Goal: Task Accomplishment & Management: Complete application form

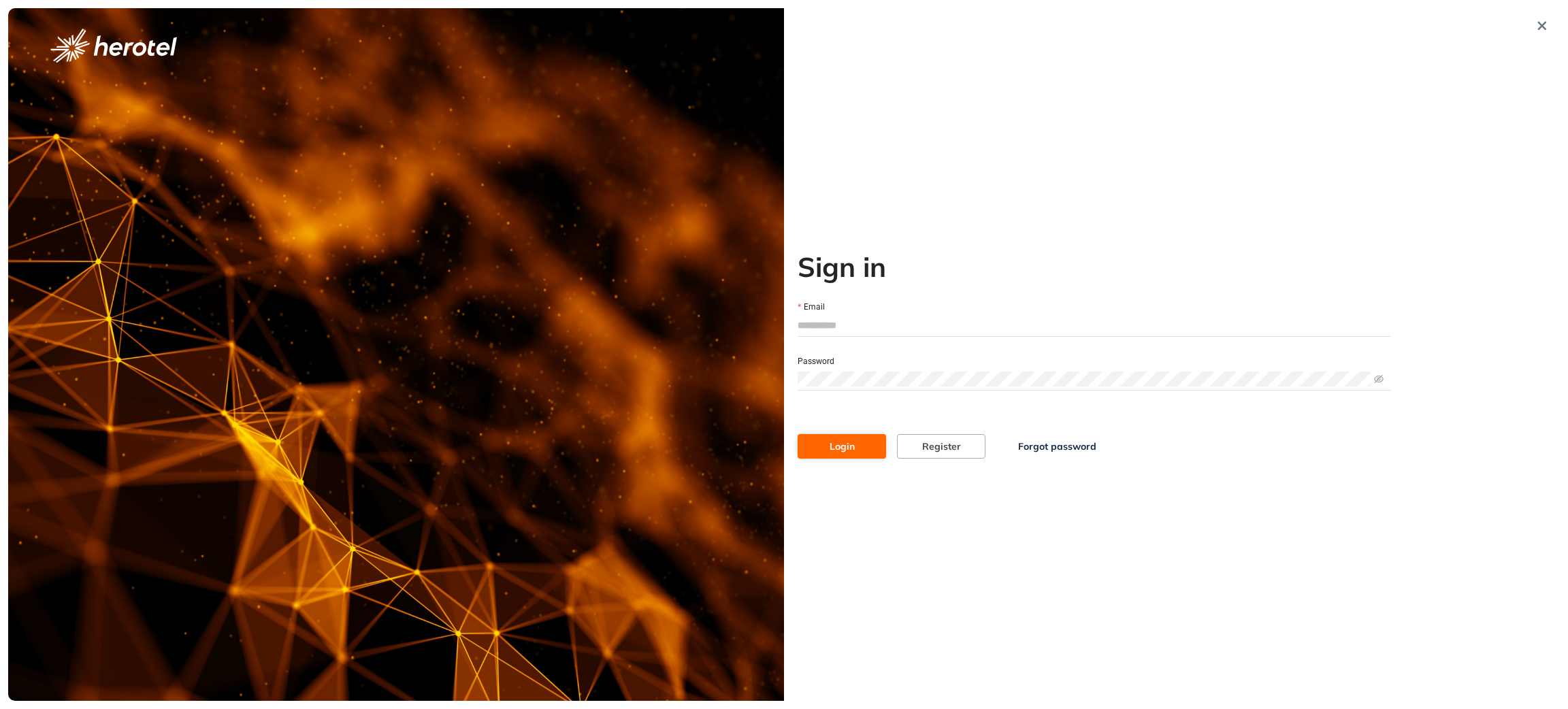
type input "**********"
click at [864, 447] on button "Login" at bounding box center [842, 446] width 88 height 25
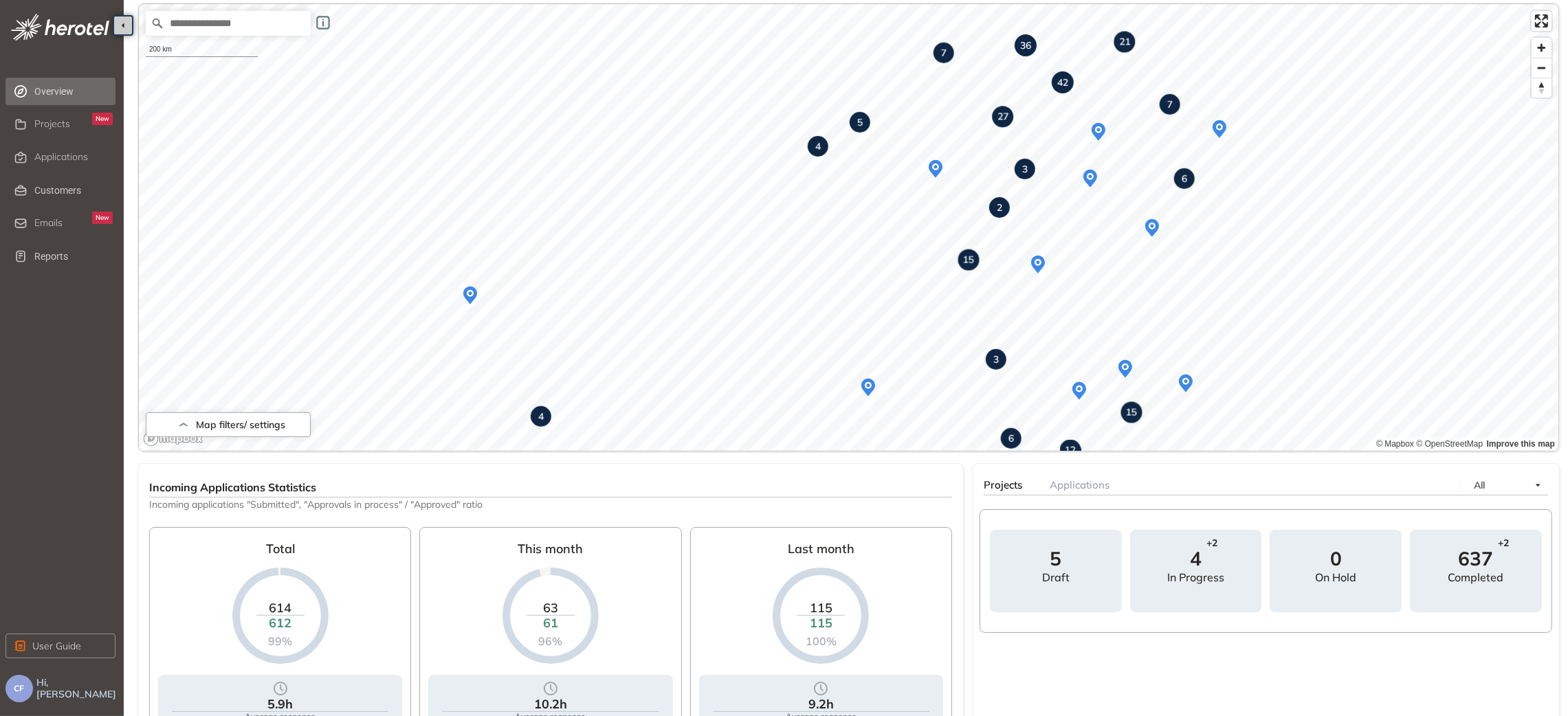
scroll to position [109, 0]
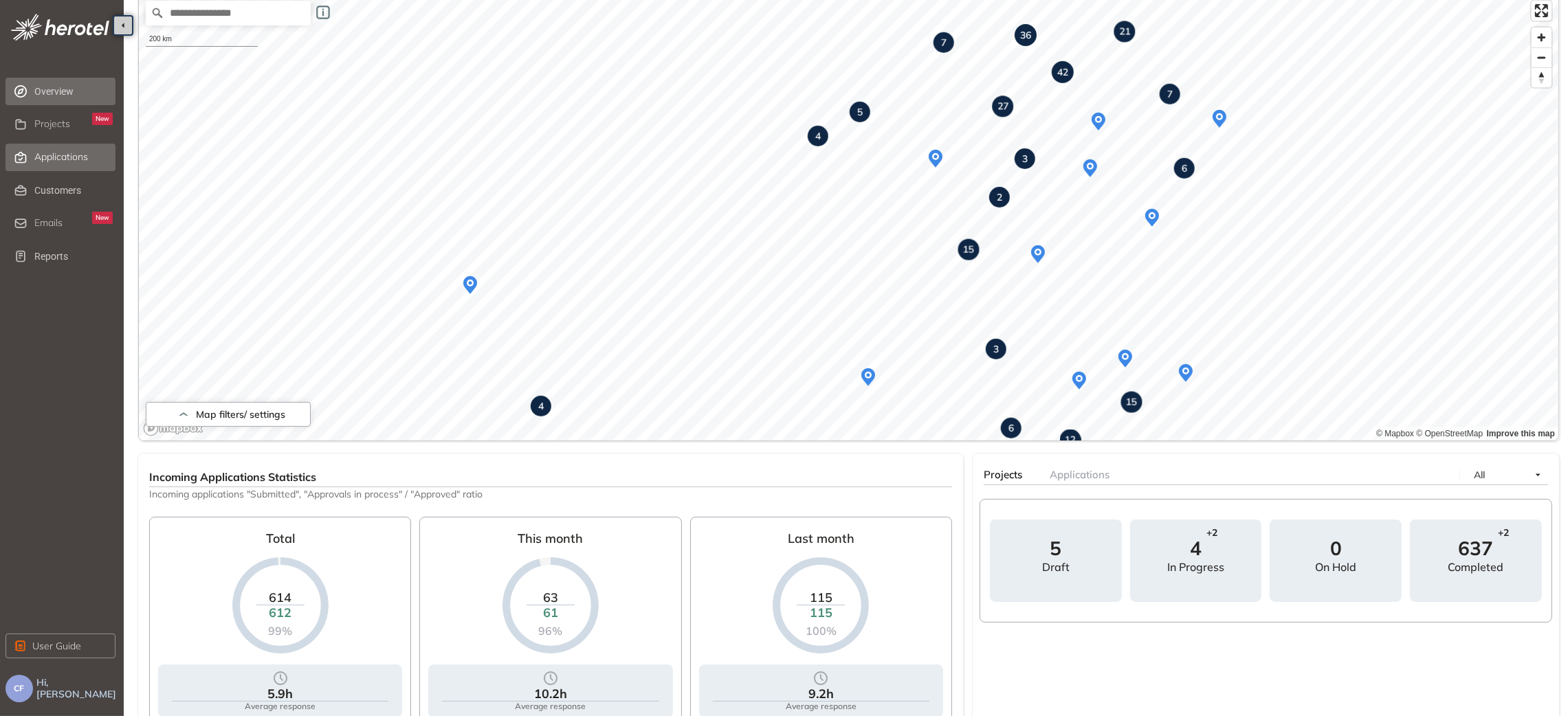
click at [57, 159] on span "Applications" at bounding box center [61, 157] width 54 height 12
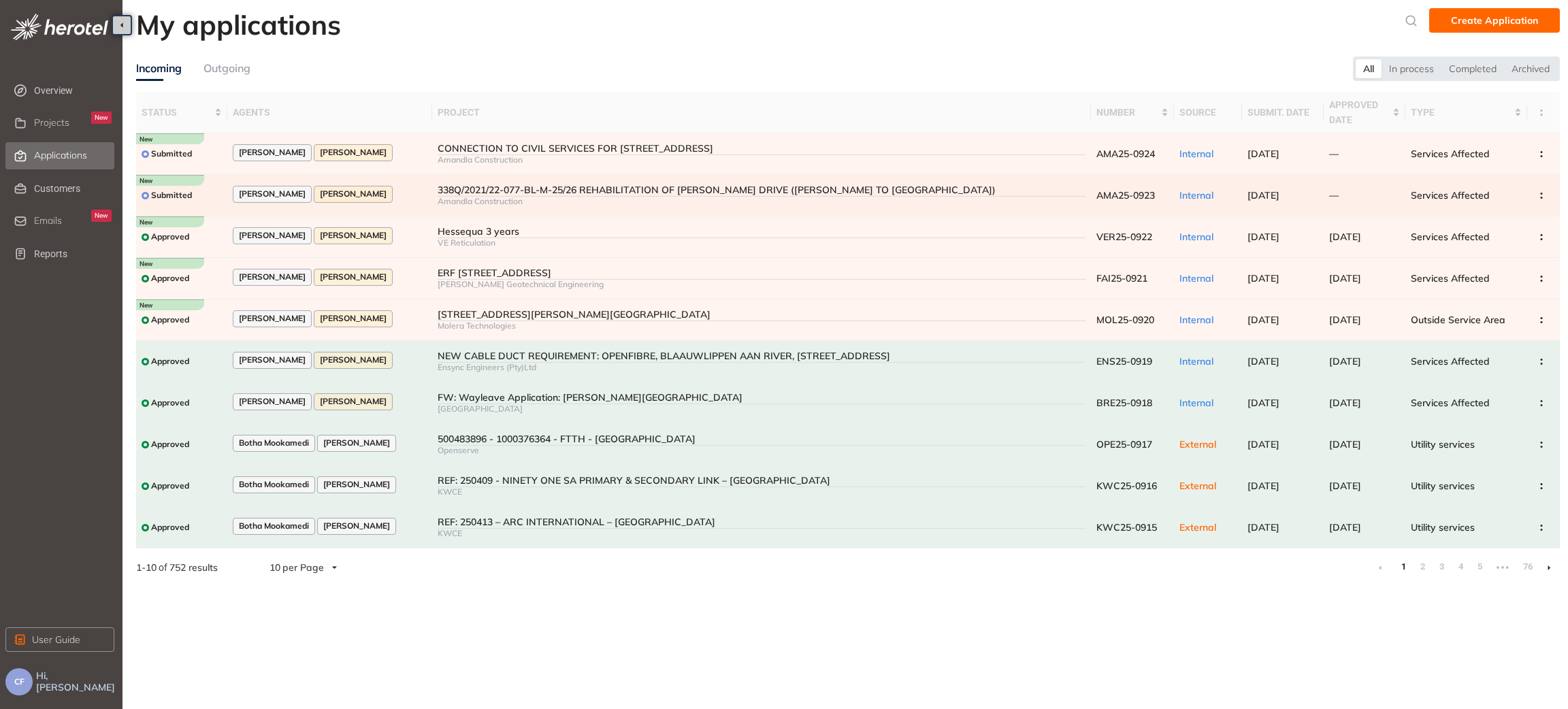
click at [489, 190] on div "338Q/2021/22-077-BL-M-25/26 REHABILITATION OF [PERSON_NAME] DRIVE ([PERSON_NAME…" at bounding box center [761, 191] width 648 height 12
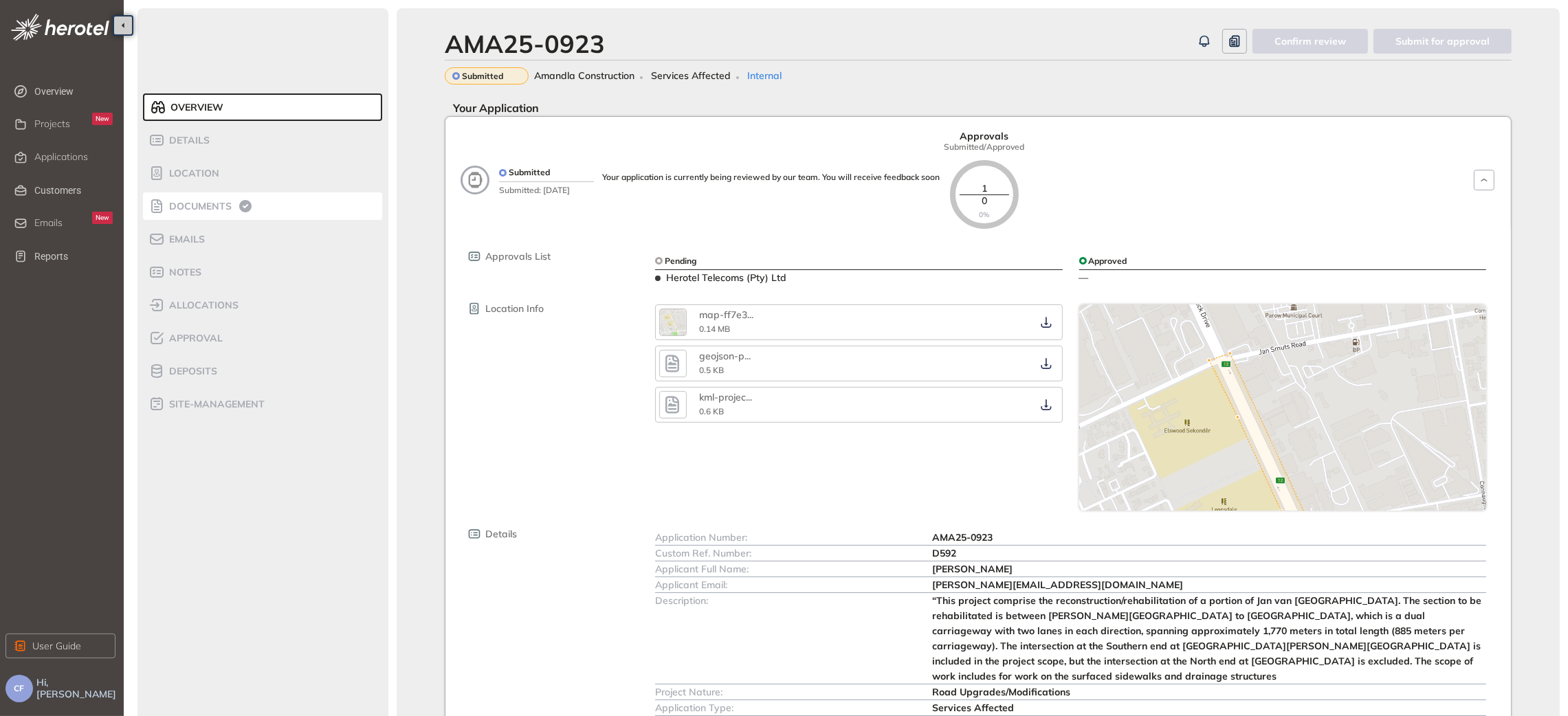
click at [197, 202] on span "Documents" at bounding box center [199, 206] width 67 height 12
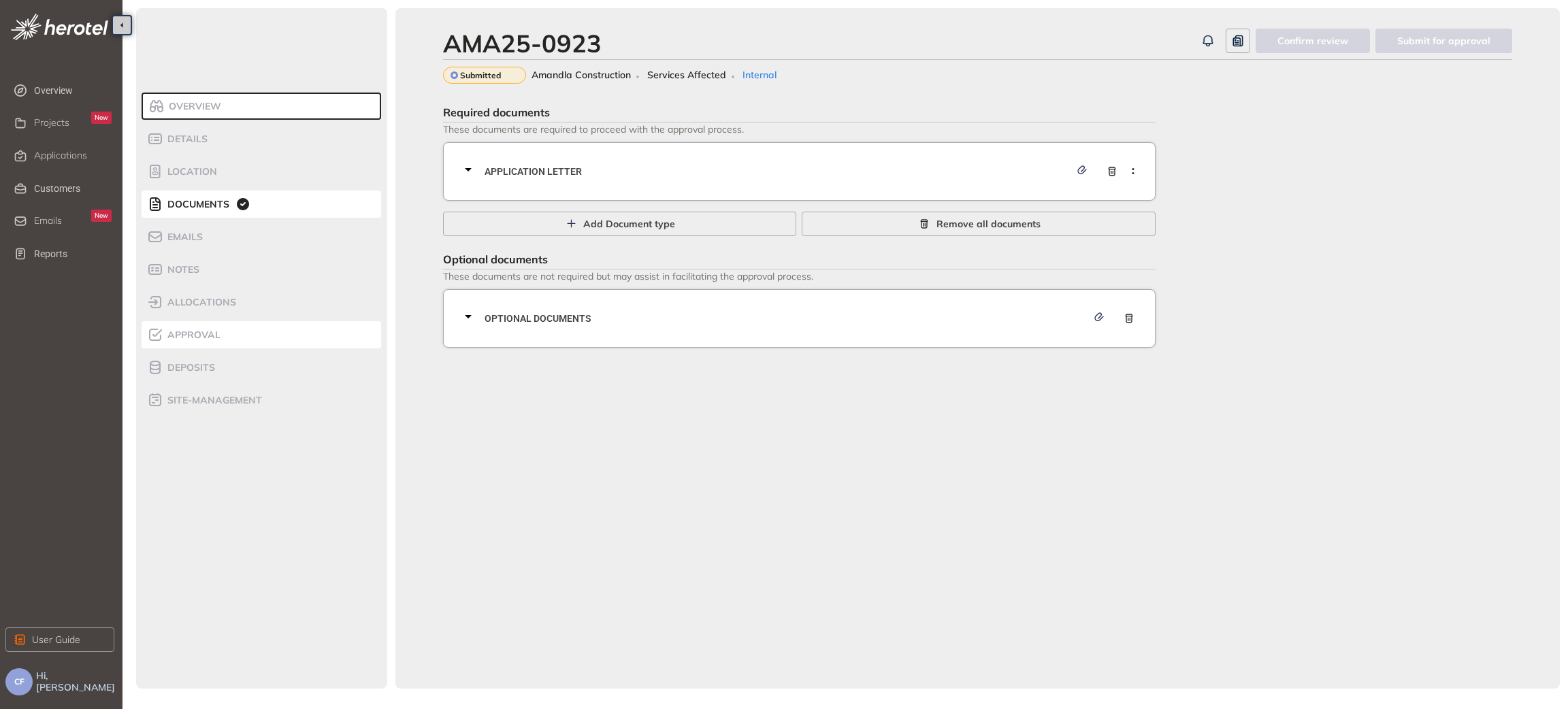
click at [197, 333] on span "Approval" at bounding box center [192, 335] width 57 height 12
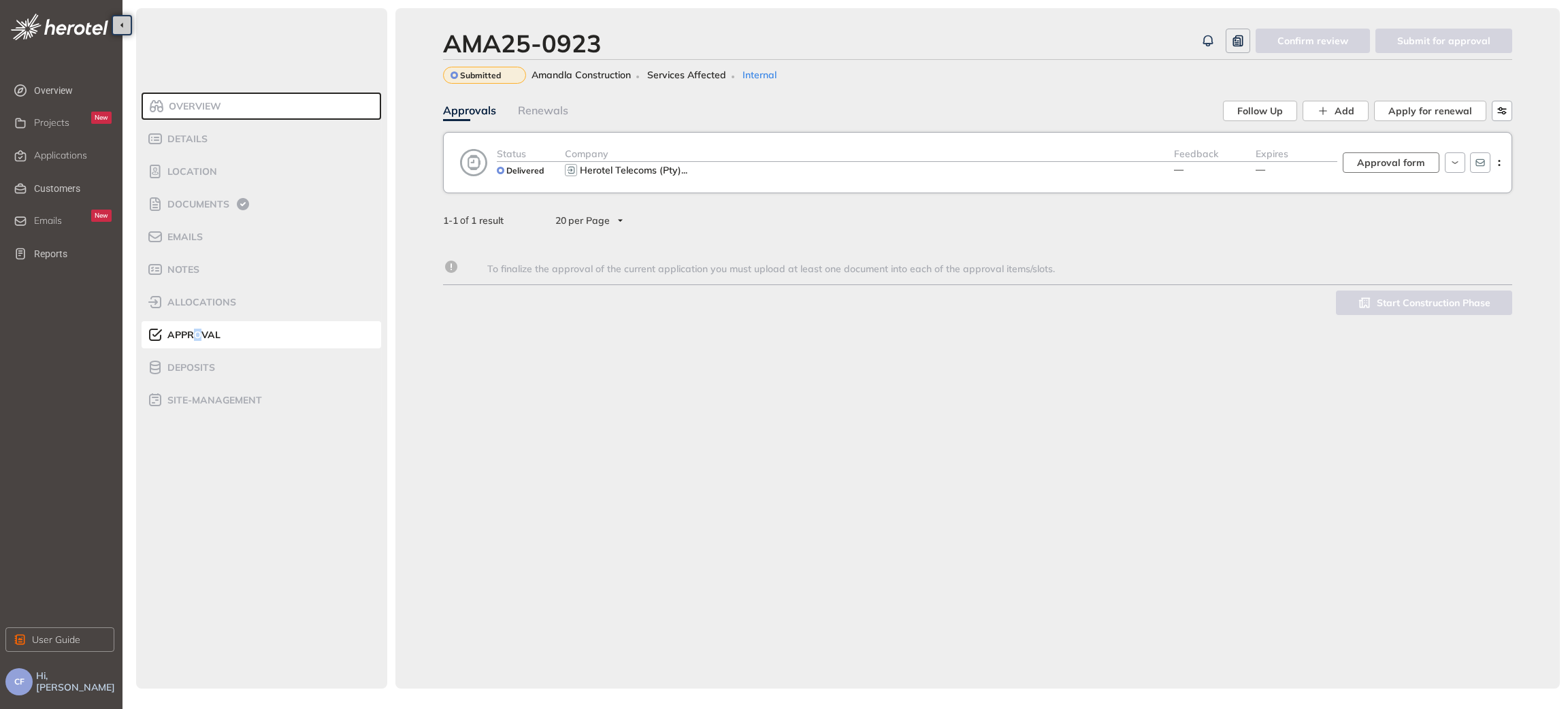
click at [1390, 166] on span "Approval form" at bounding box center [1391, 163] width 68 height 15
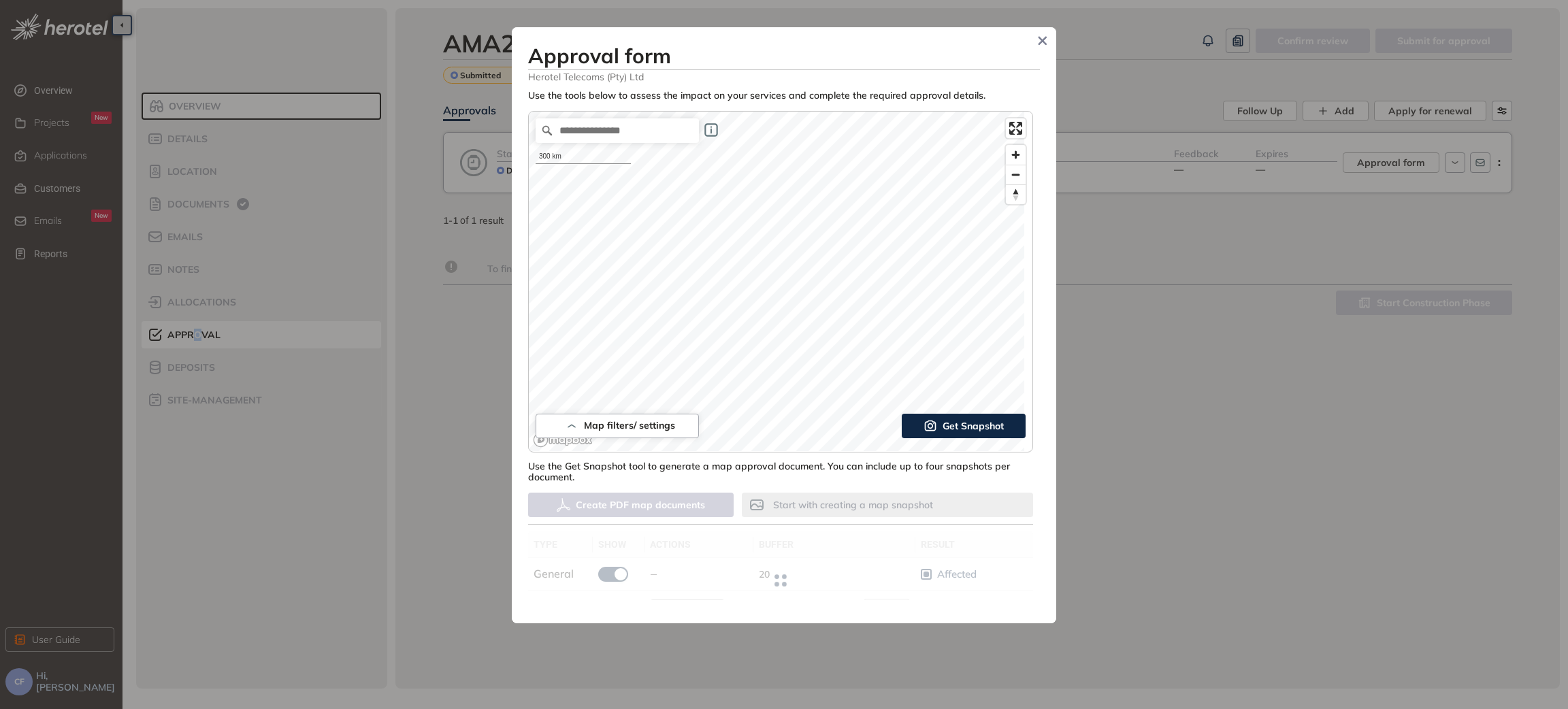
type input "**"
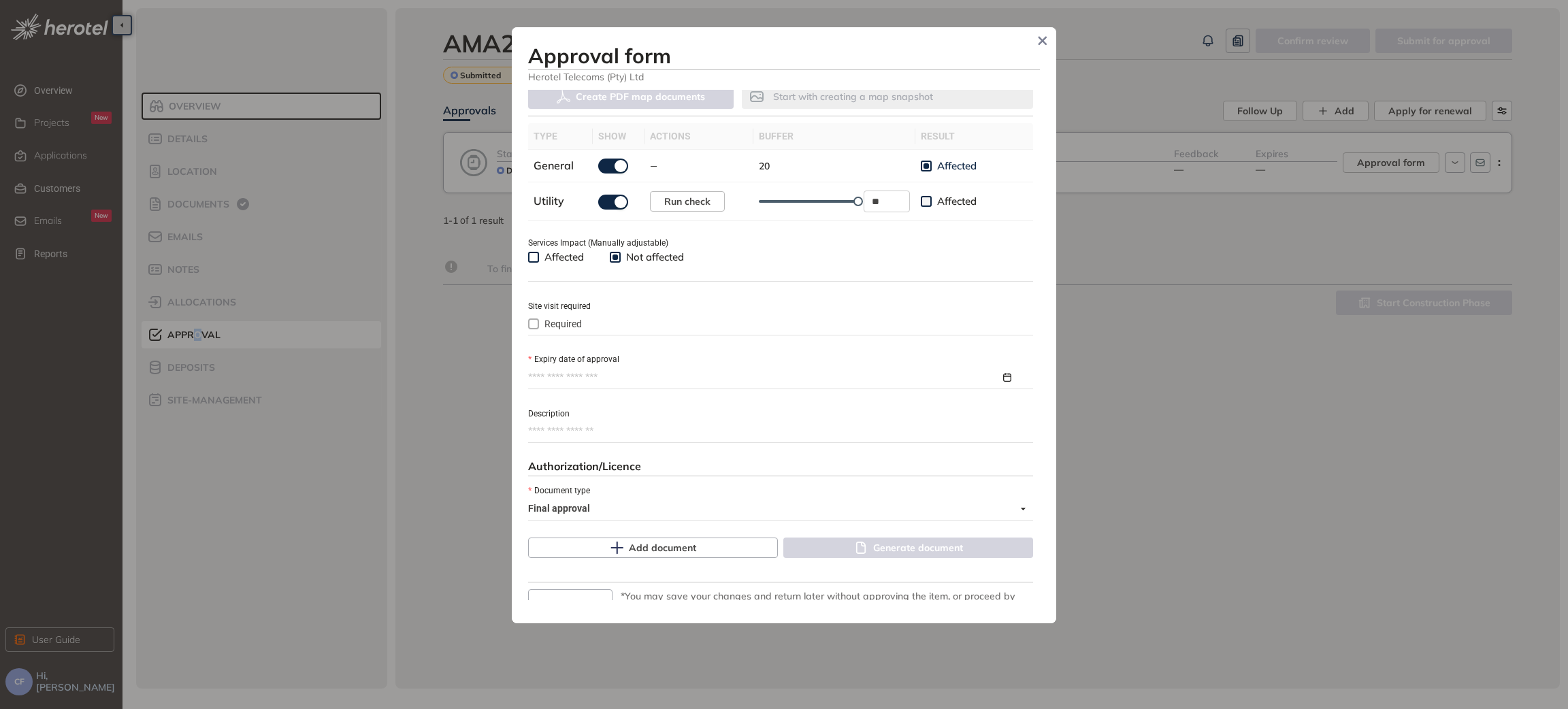
scroll to position [430, 0]
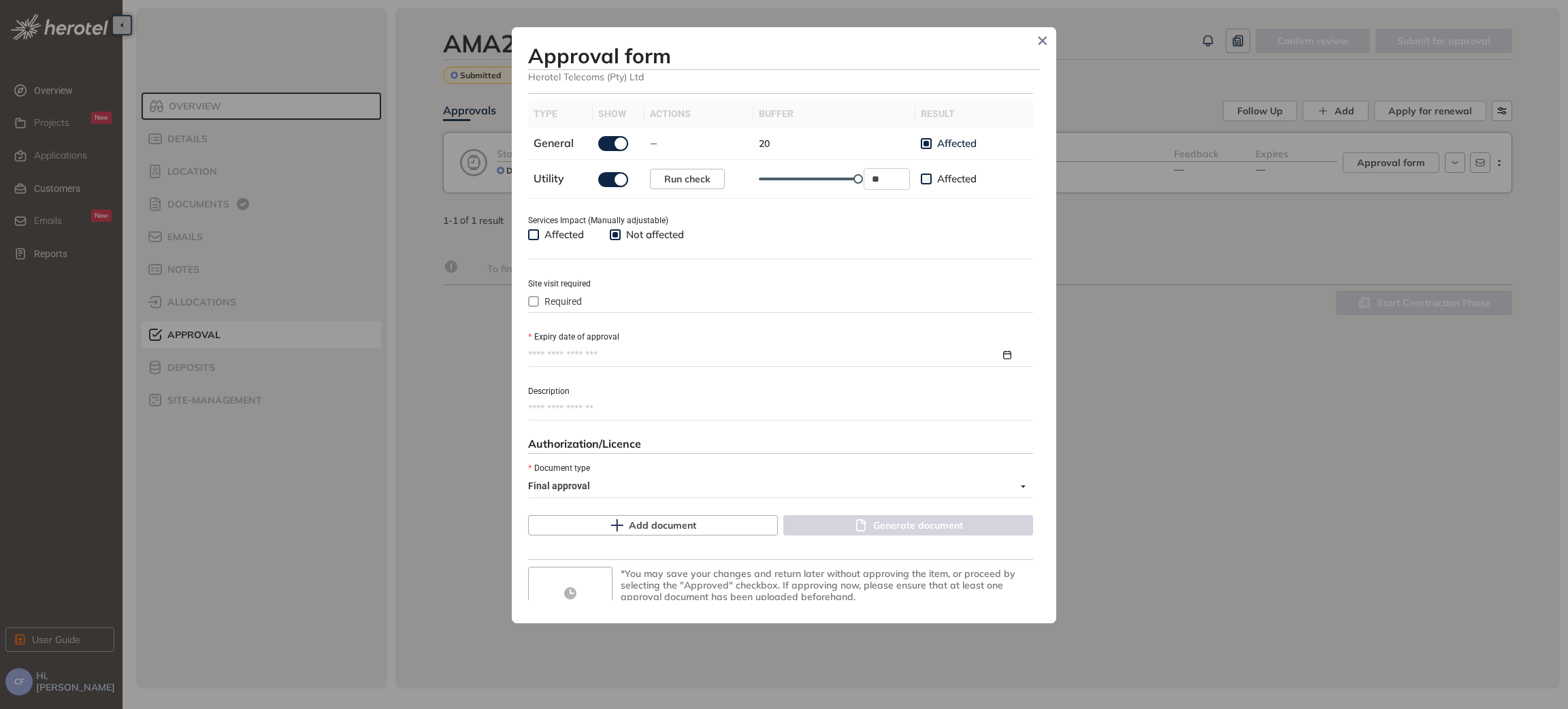
click at [716, 353] on input "Expiry date of approval" at bounding box center [764, 355] width 472 height 15
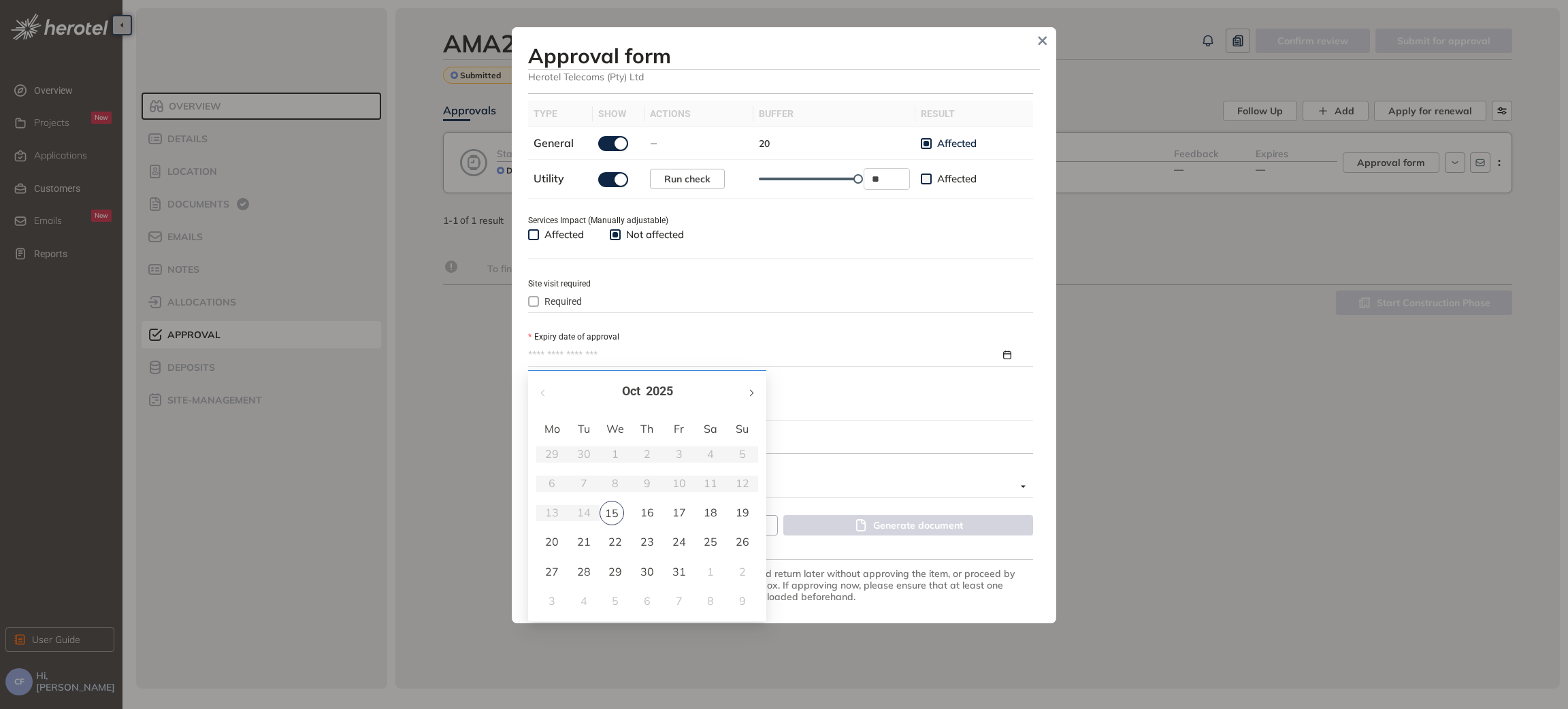
click at [748, 387] on button "button" at bounding box center [751, 391] width 15 height 28
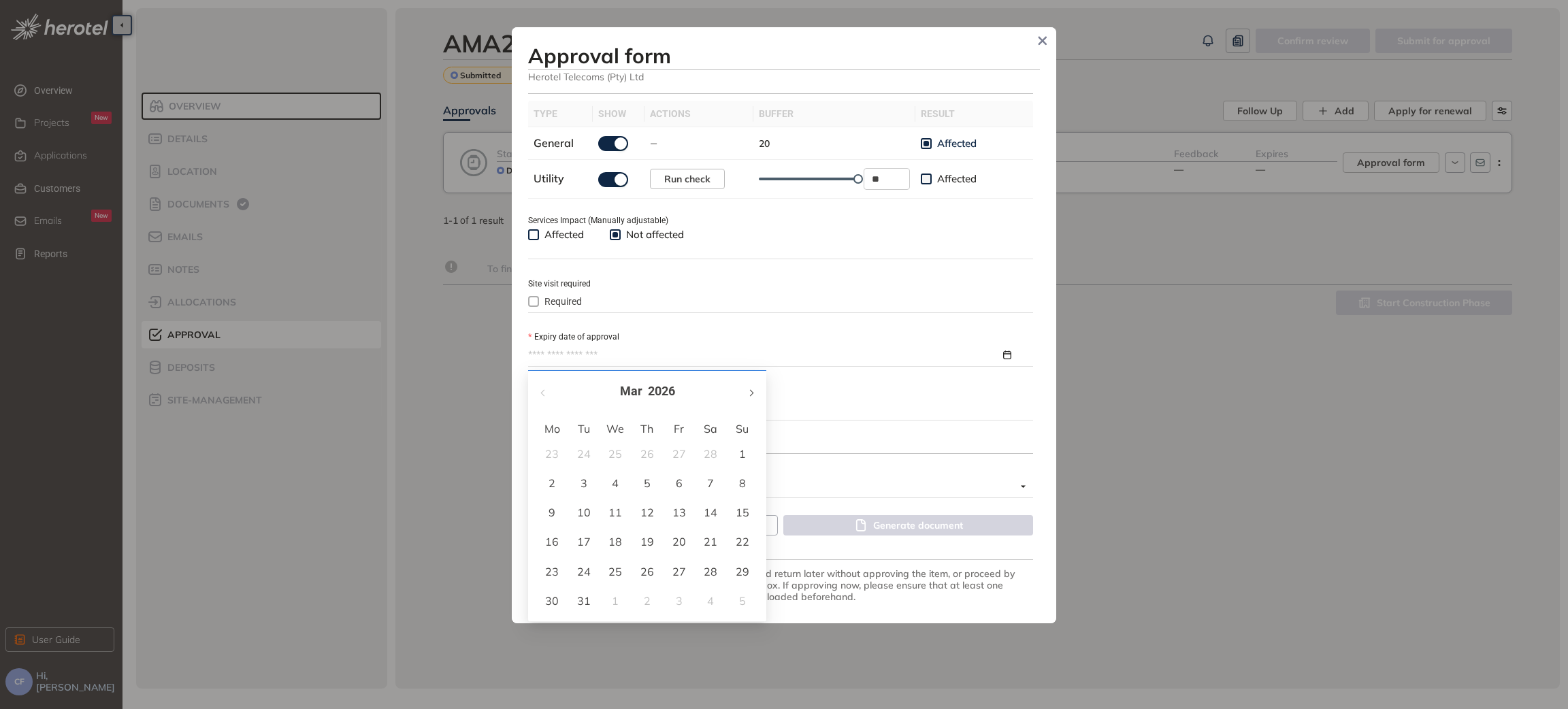
click at [748, 387] on button "button" at bounding box center [751, 391] width 15 height 28
type input "**********"
click at [619, 510] on div "15" at bounding box center [614, 512] width 16 height 16
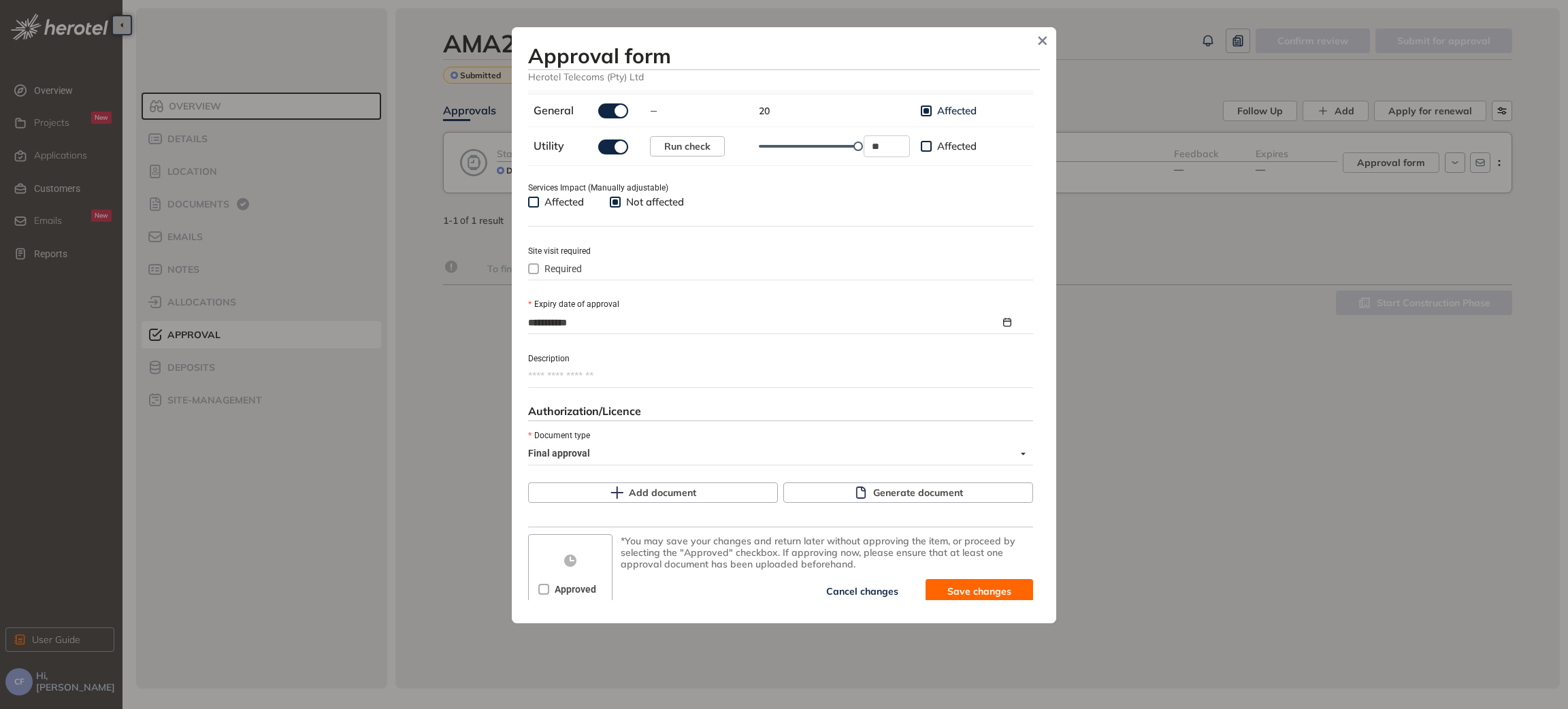
scroll to position [477, 0]
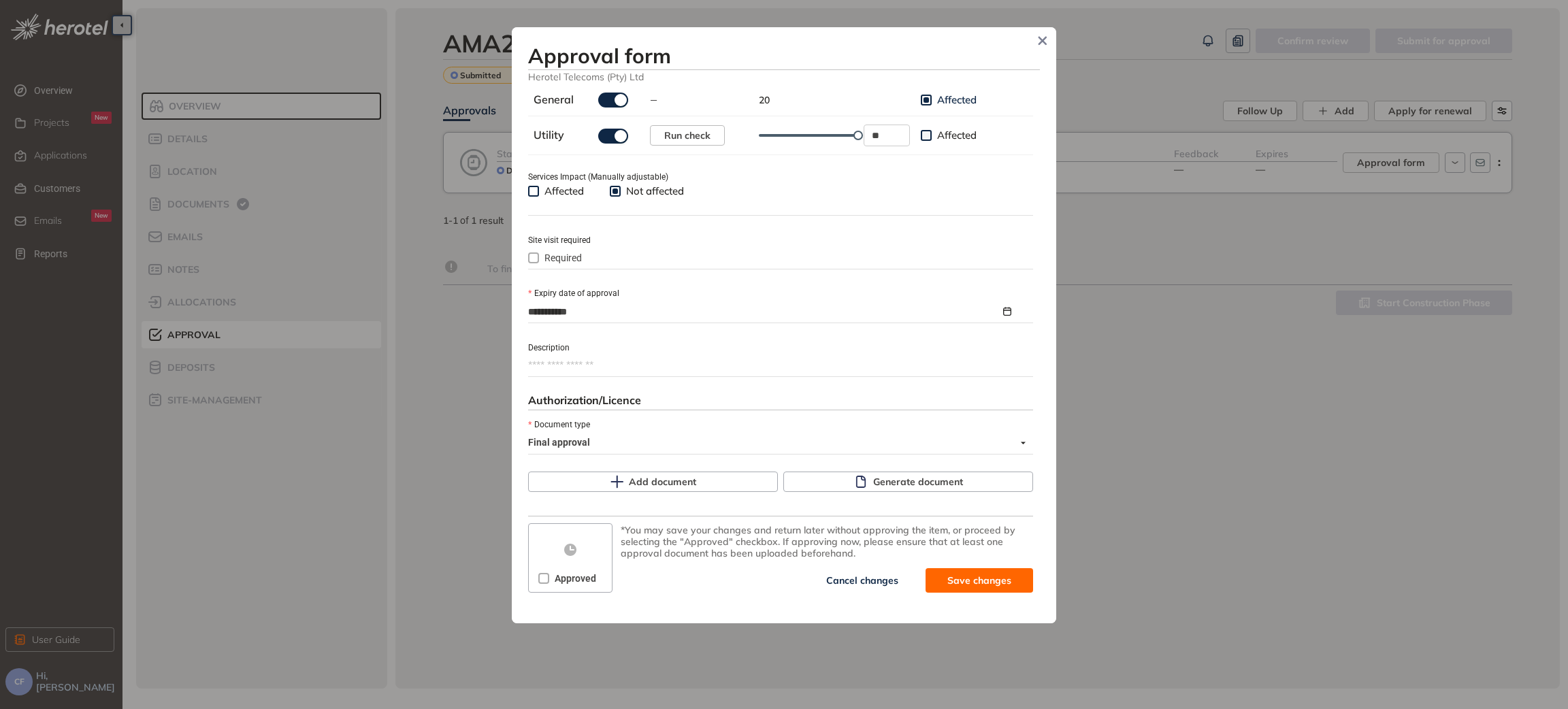
click at [942, 50] on h3 "Approval form" at bounding box center [784, 55] width 512 height 25
click at [902, 482] on span "Generate document" at bounding box center [918, 482] width 90 height 15
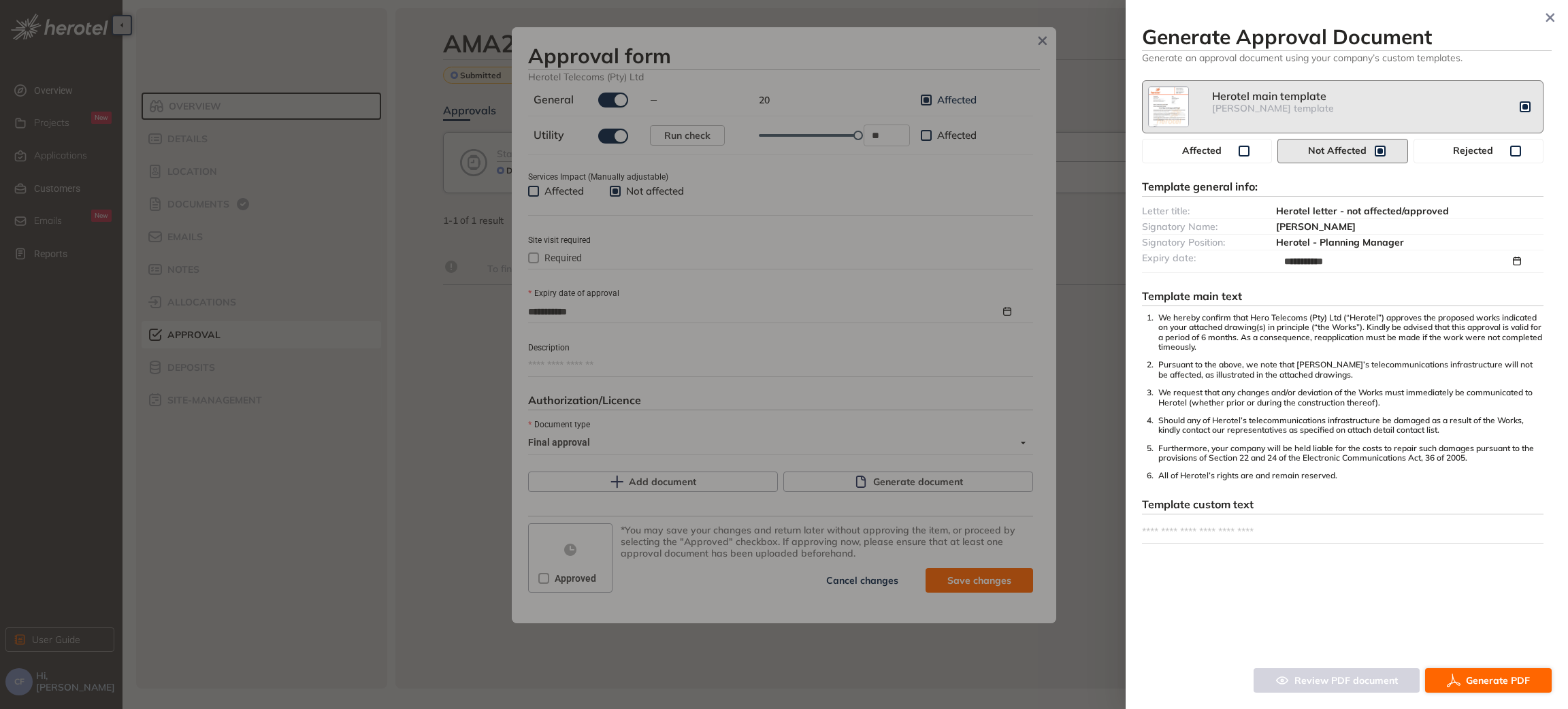
click at [1486, 672] on button "Generate PDF" at bounding box center [1488, 680] width 126 height 25
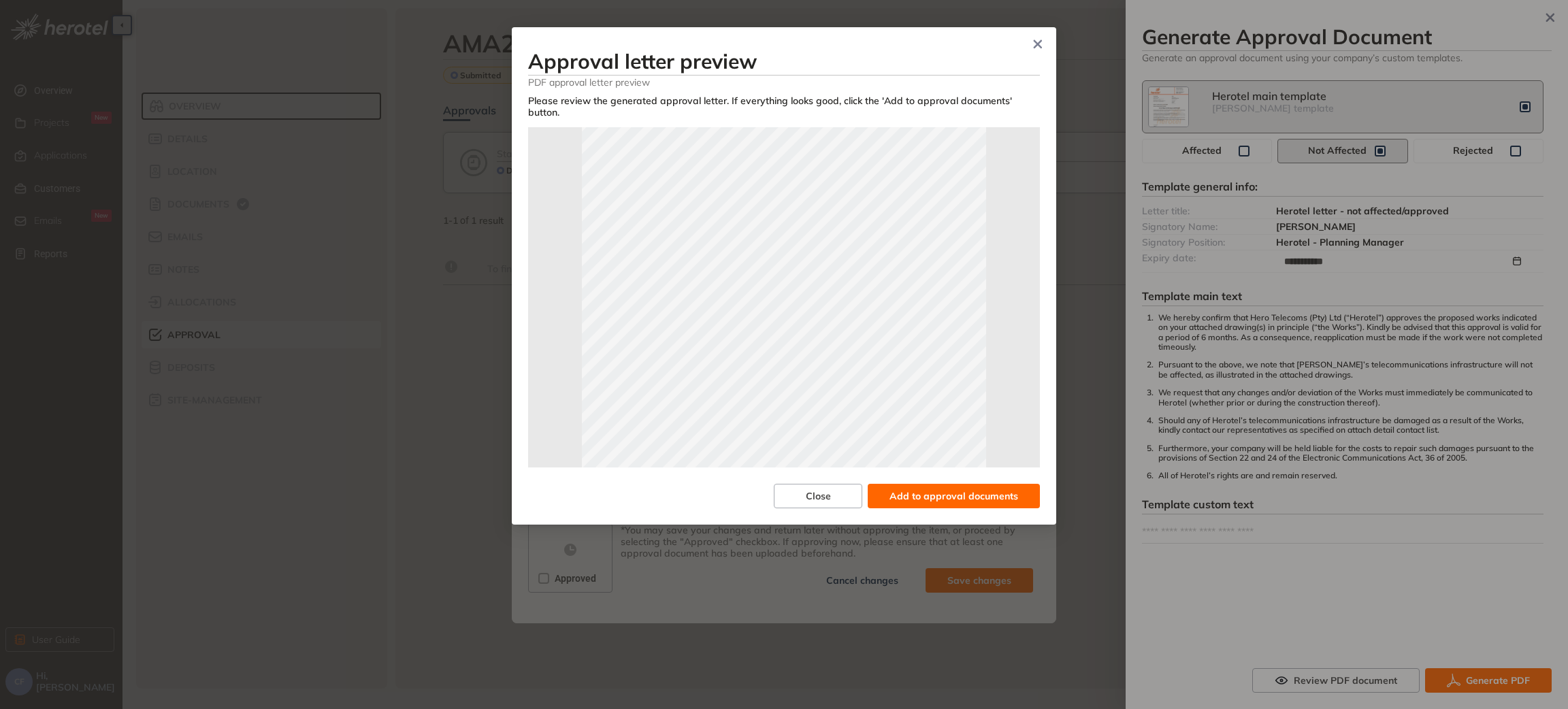
scroll to position [204, 0]
click at [953, 489] on span "Add to approval documents" at bounding box center [954, 496] width 129 height 15
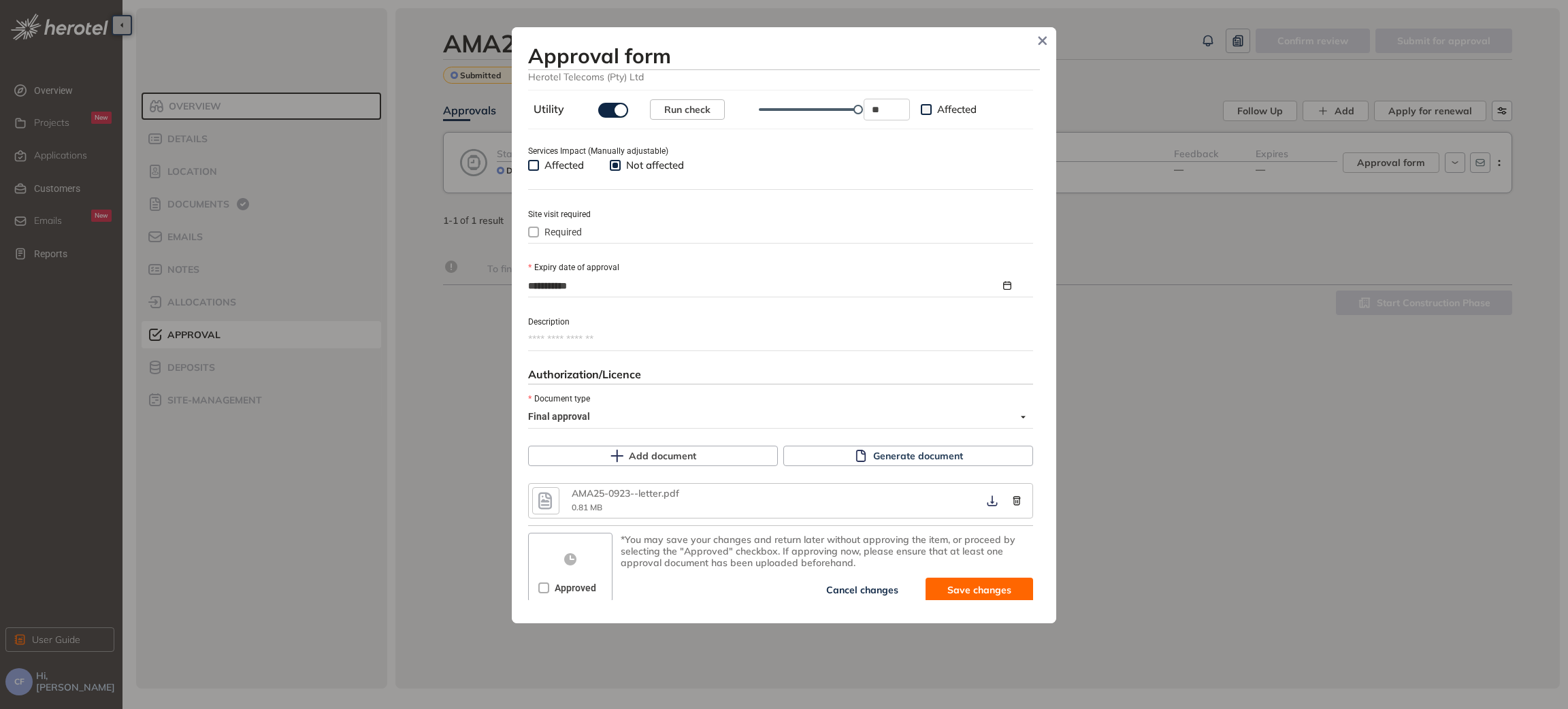
scroll to position [512, 0]
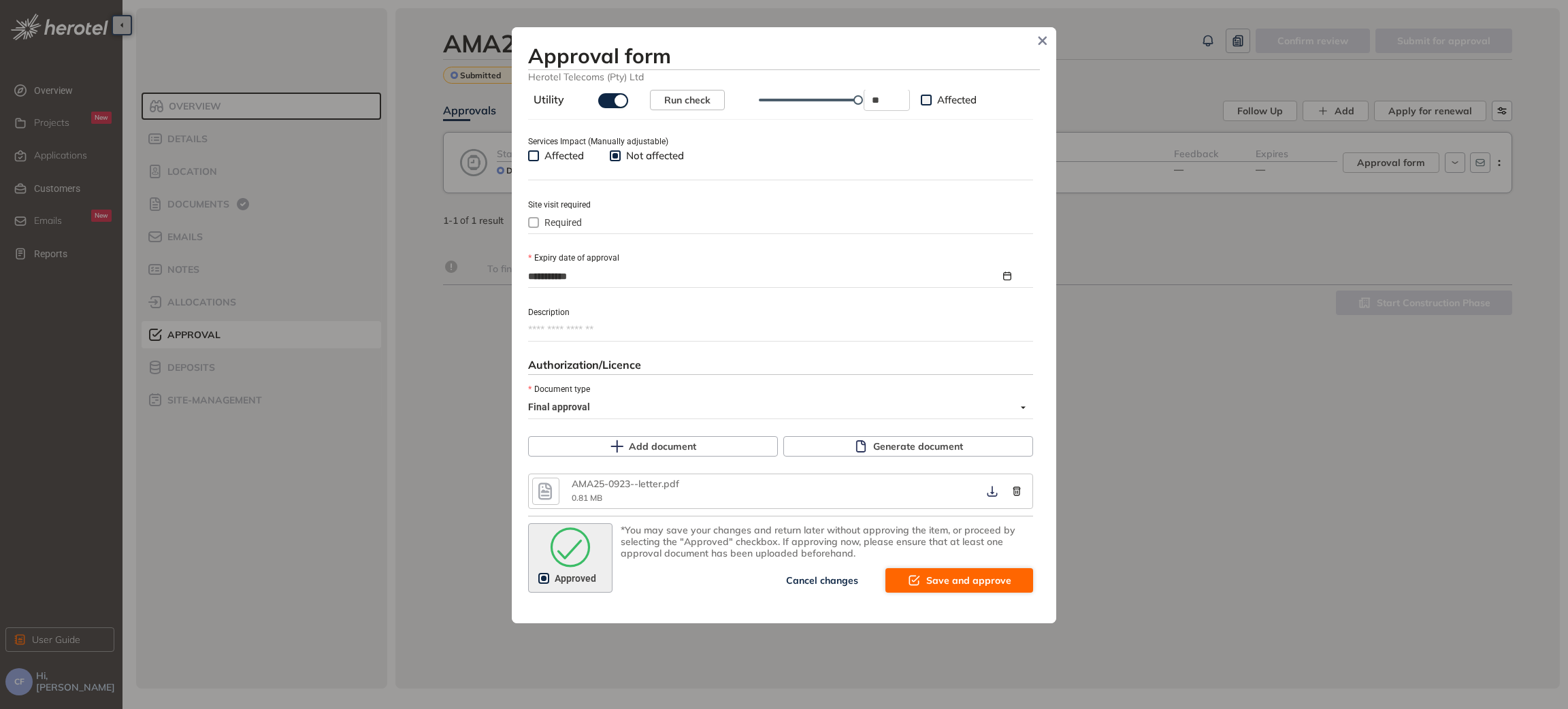
click at [973, 579] on span "Save and approve" at bounding box center [969, 580] width 85 height 15
type textarea "**********"
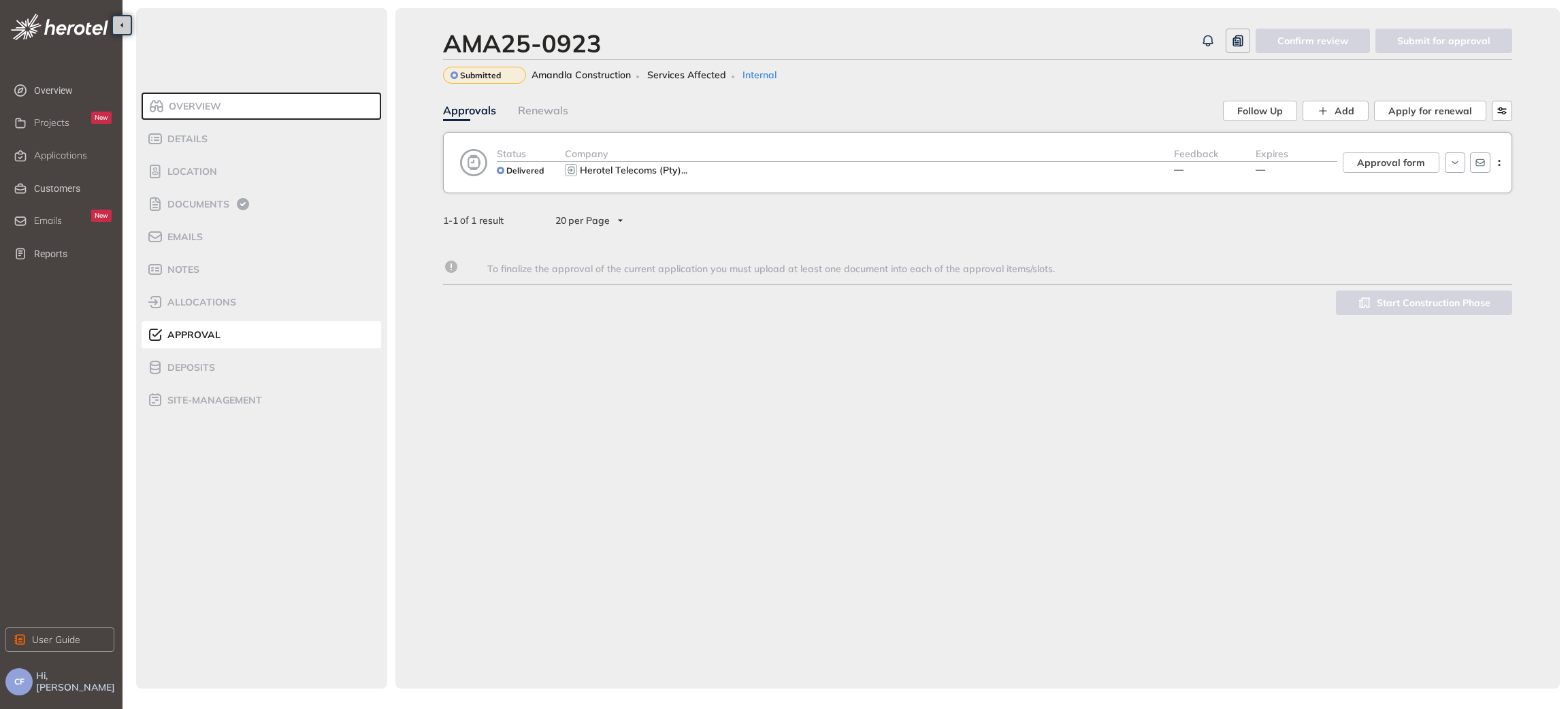
scroll to position [535, 0]
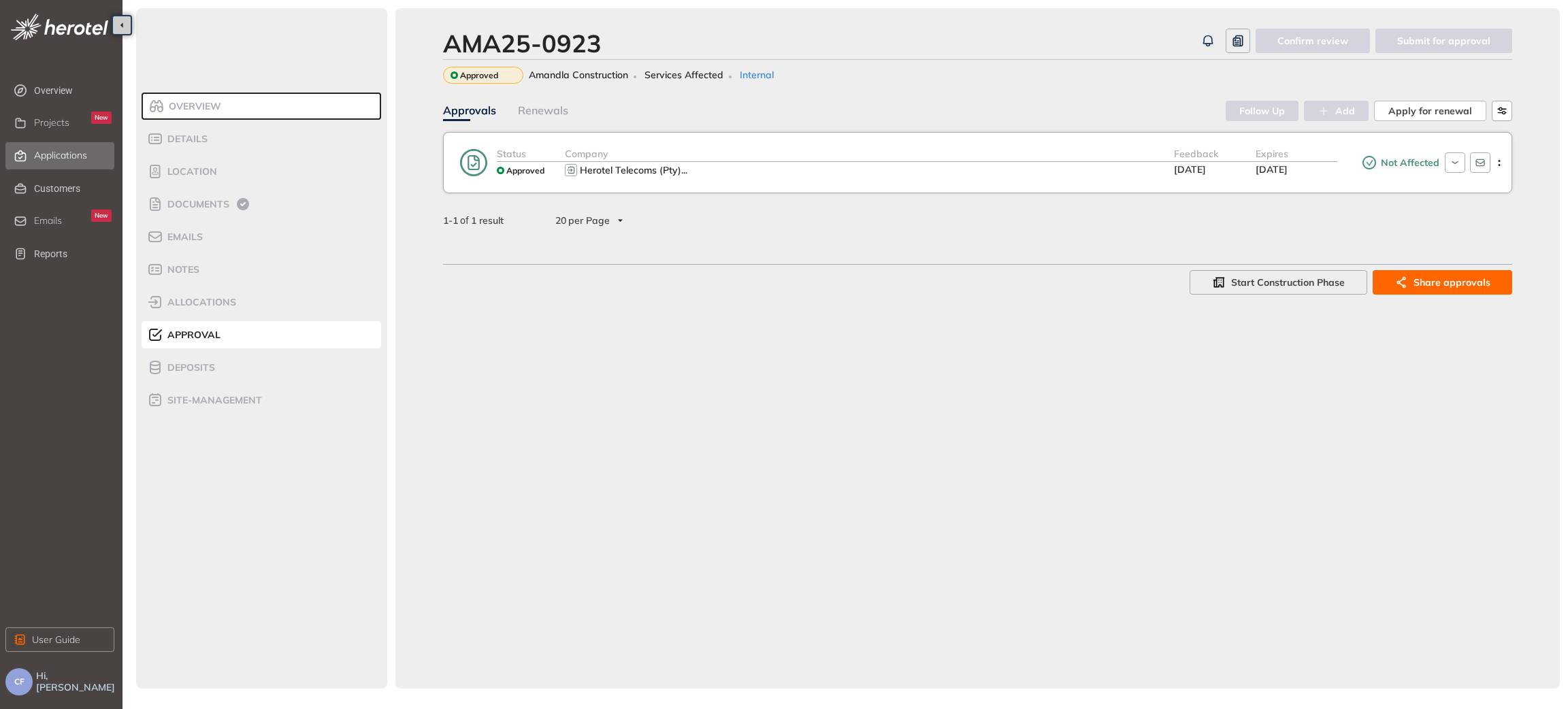
click at [73, 154] on span "Applications" at bounding box center [60, 156] width 53 height 12
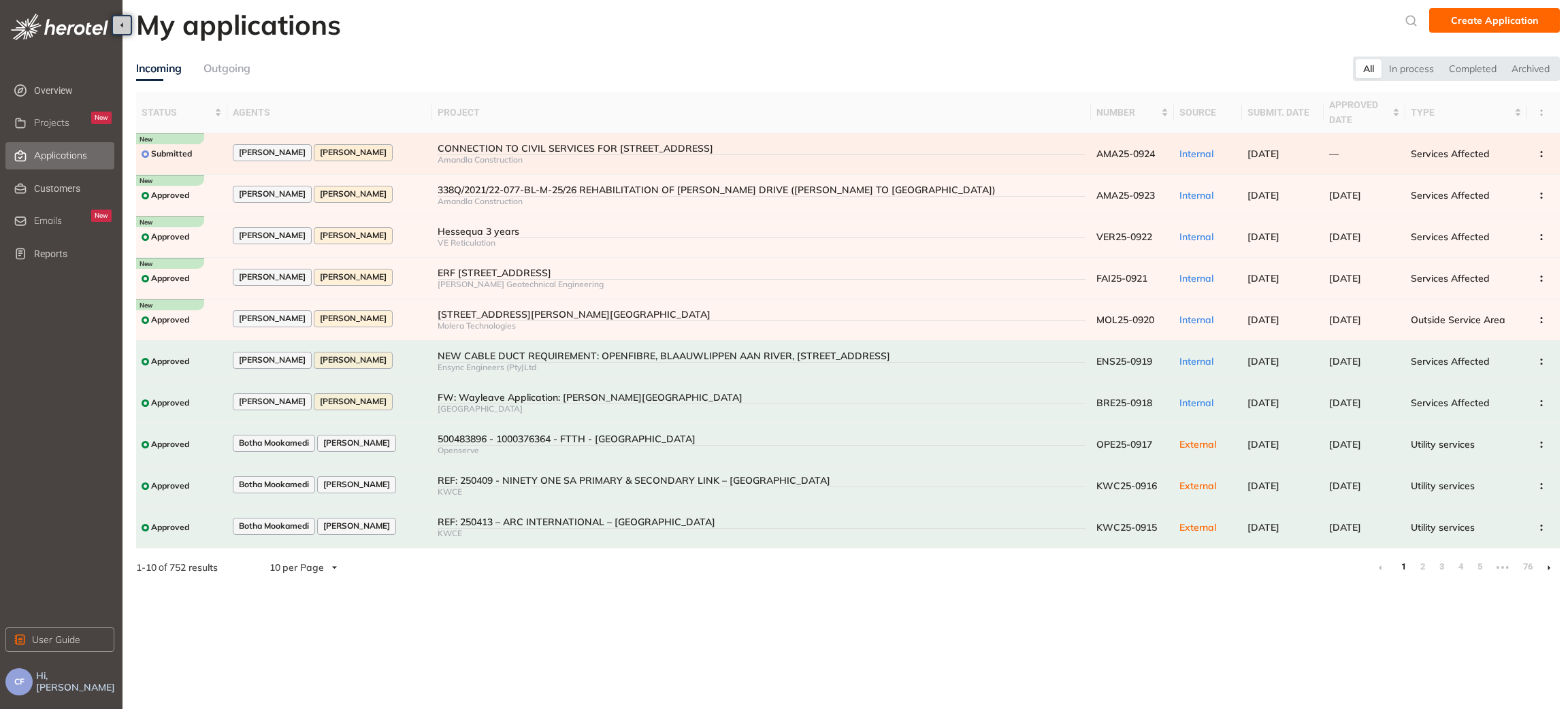
click at [437, 147] on div "CONNECTION TO CIVIL SERVICES FOR [STREET_ADDRESS]" at bounding box center [761, 149] width 648 height 12
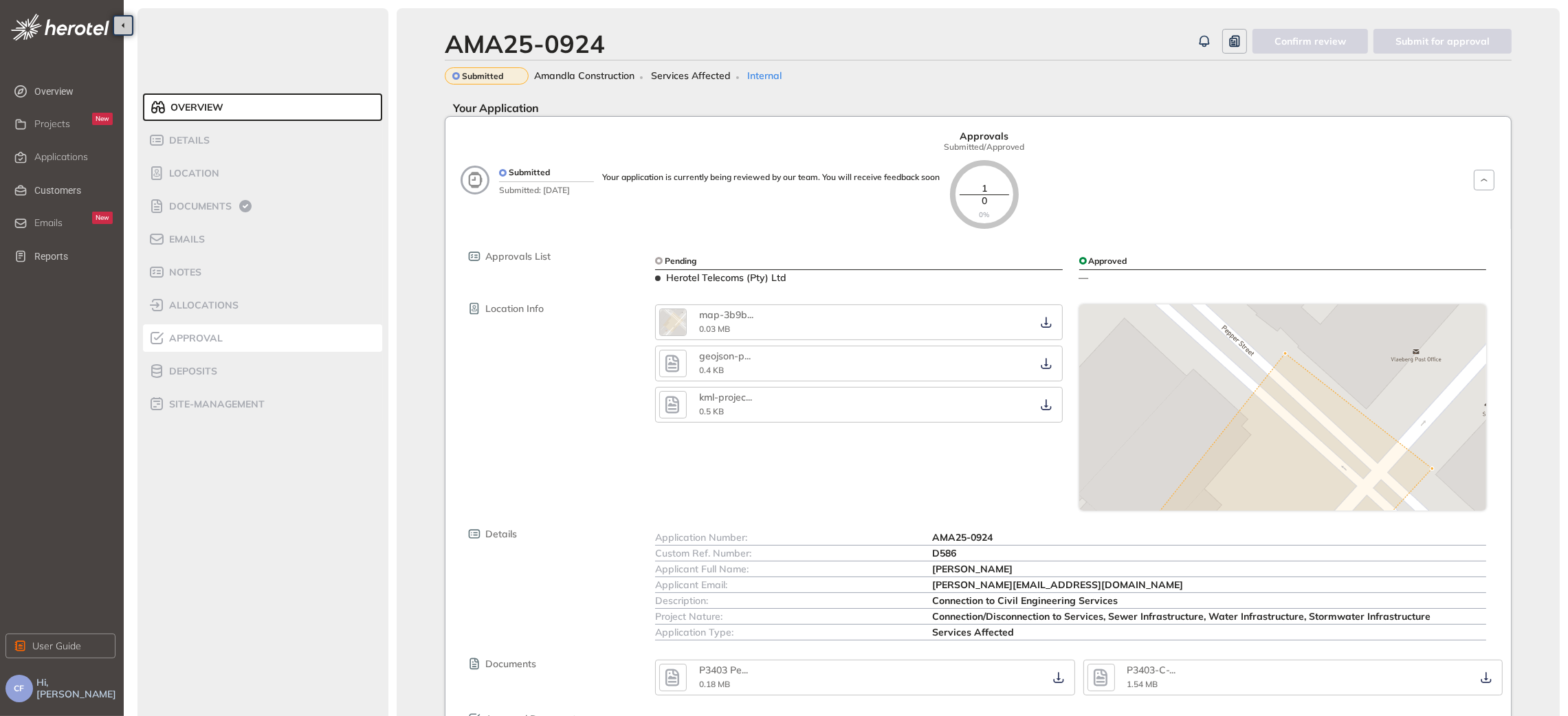
click at [218, 334] on span "Approval" at bounding box center [193, 339] width 57 height 12
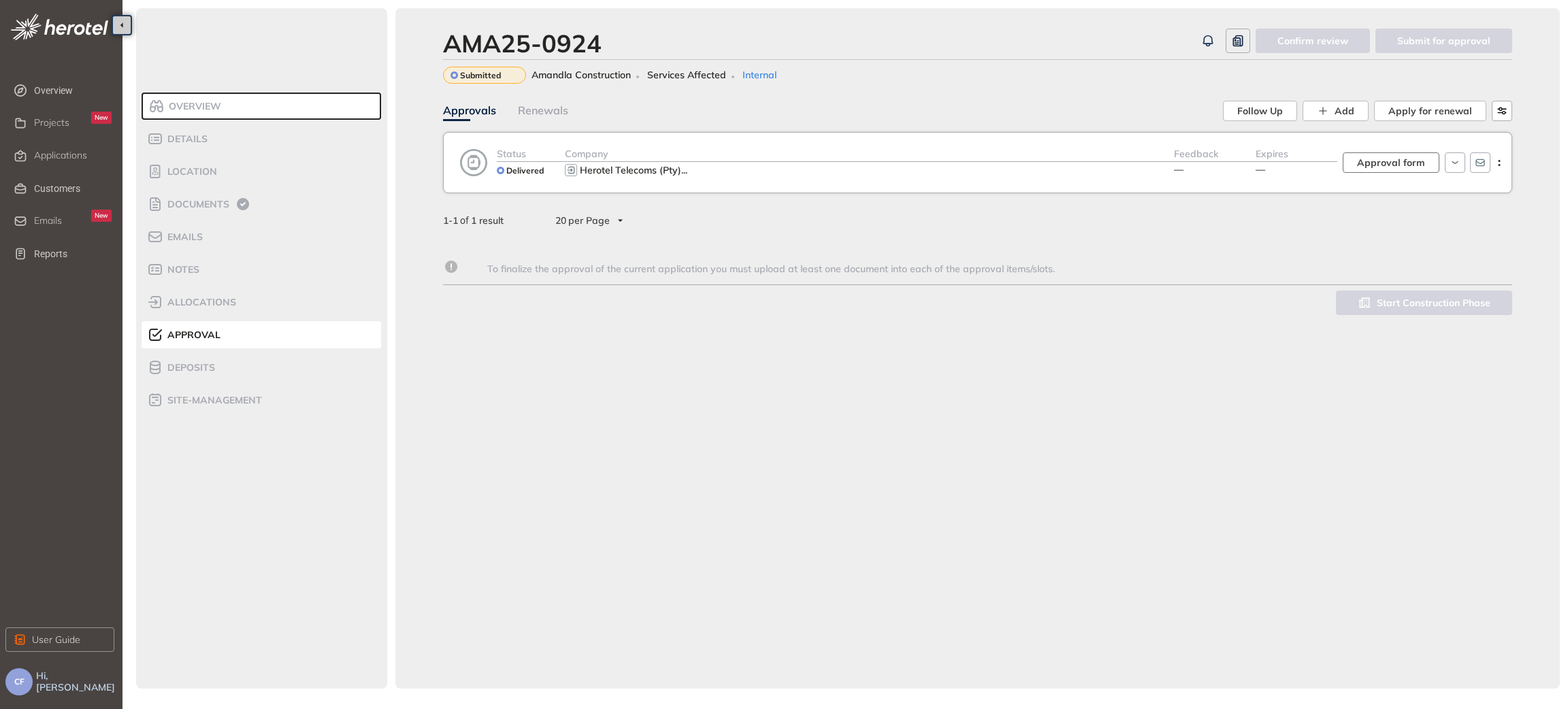
click at [1409, 155] on span "Approval form" at bounding box center [1391, 163] width 68 height 15
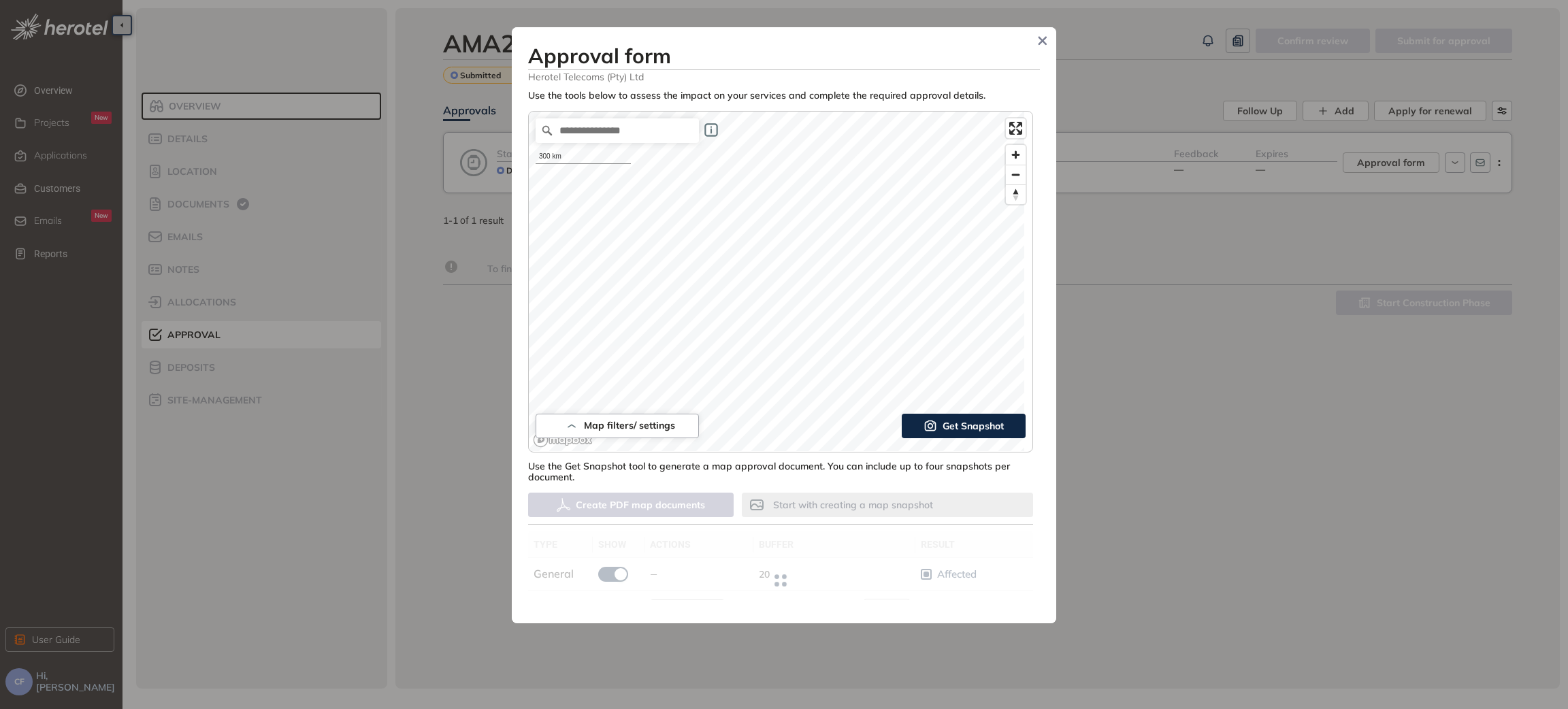
type input "**"
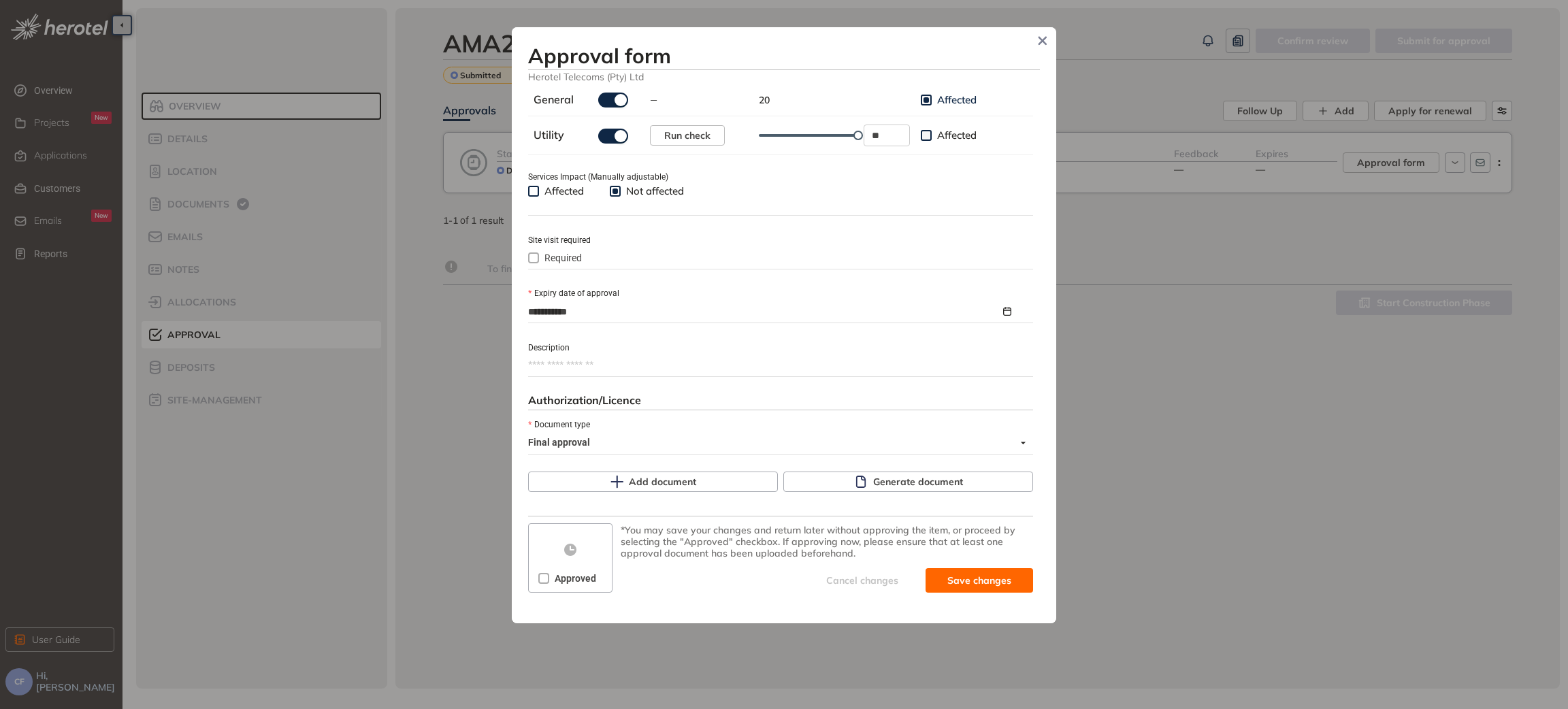
scroll to position [477, 0]
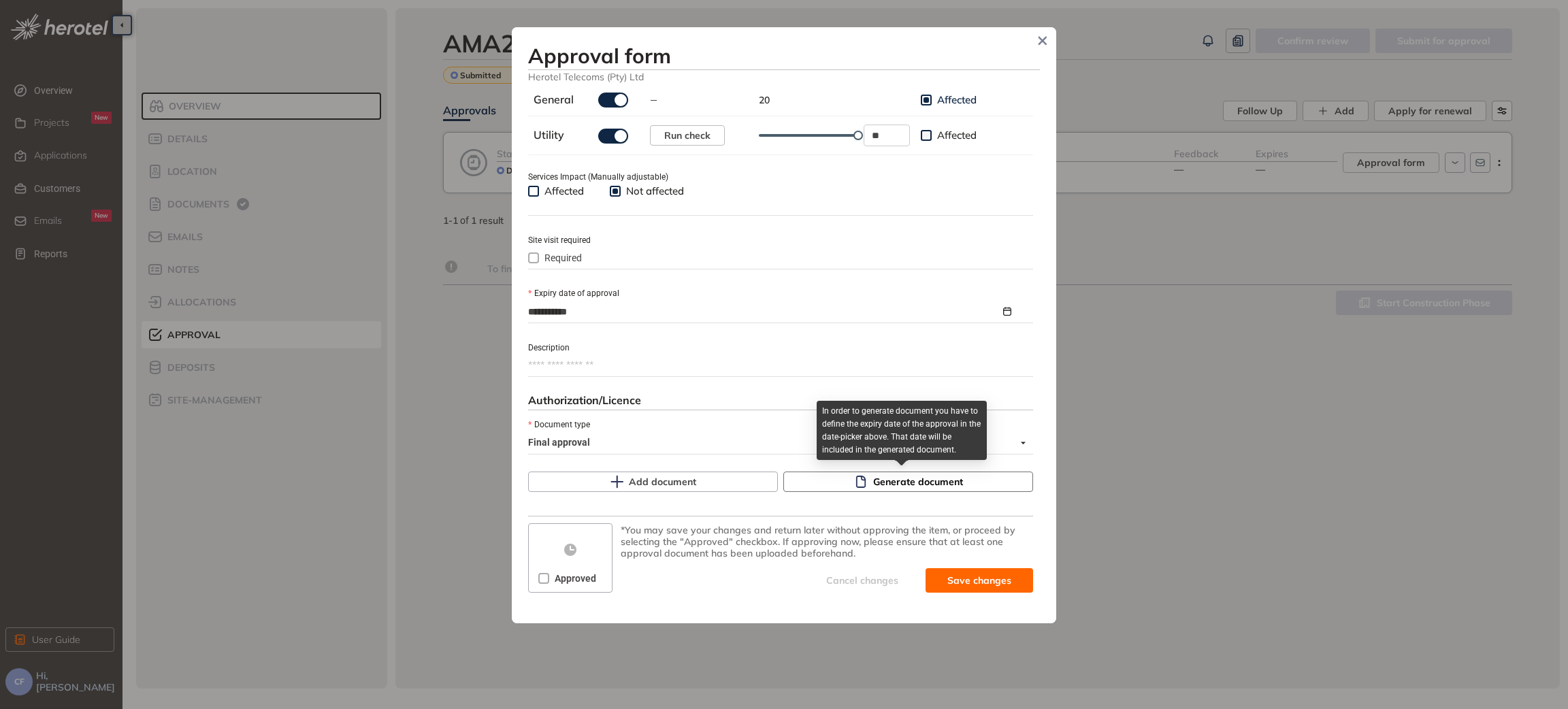
click at [873, 485] on span "Generate document" at bounding box center [918, 482] width 90 height 15
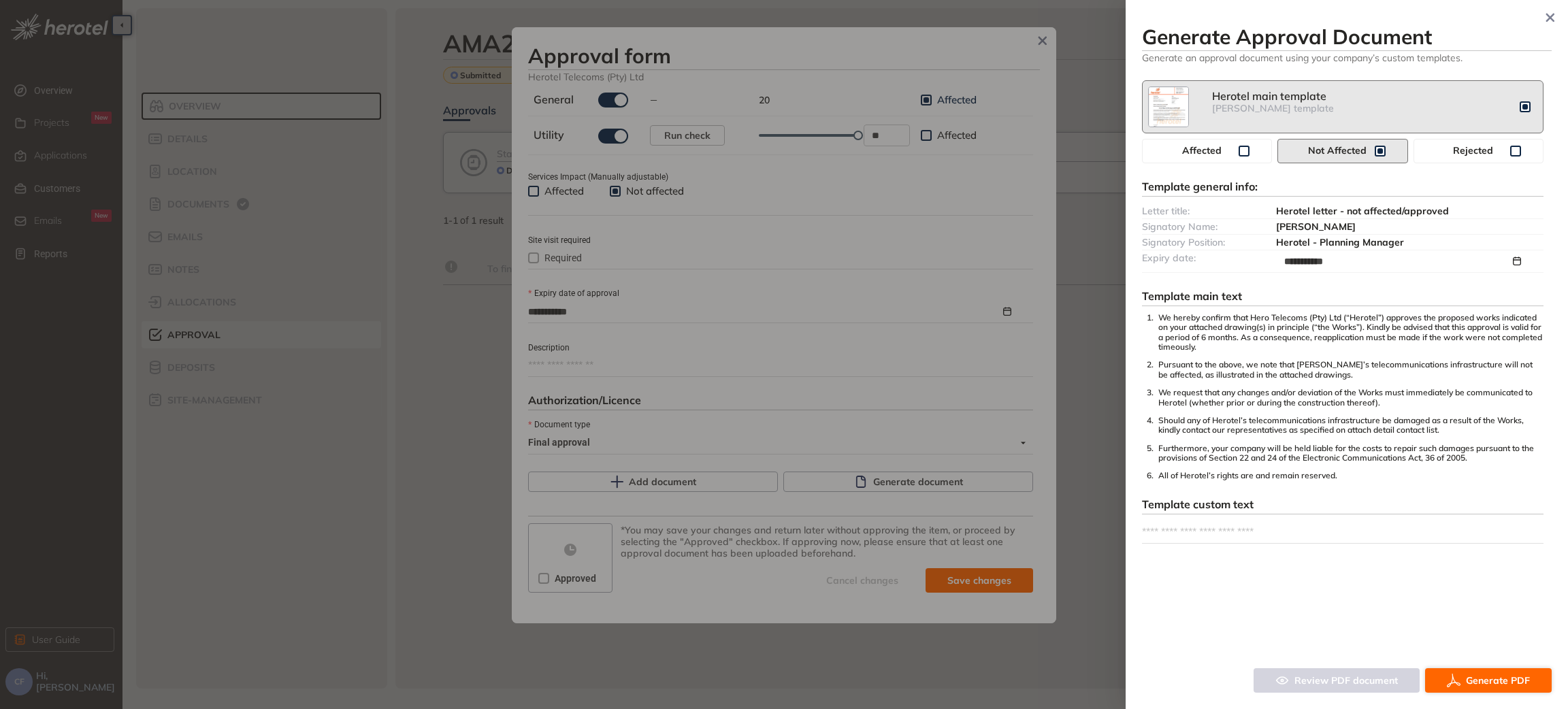
click at [1488, 675] on span "Generate PDF" at bounding box center [1498, 680] width 64 height 15
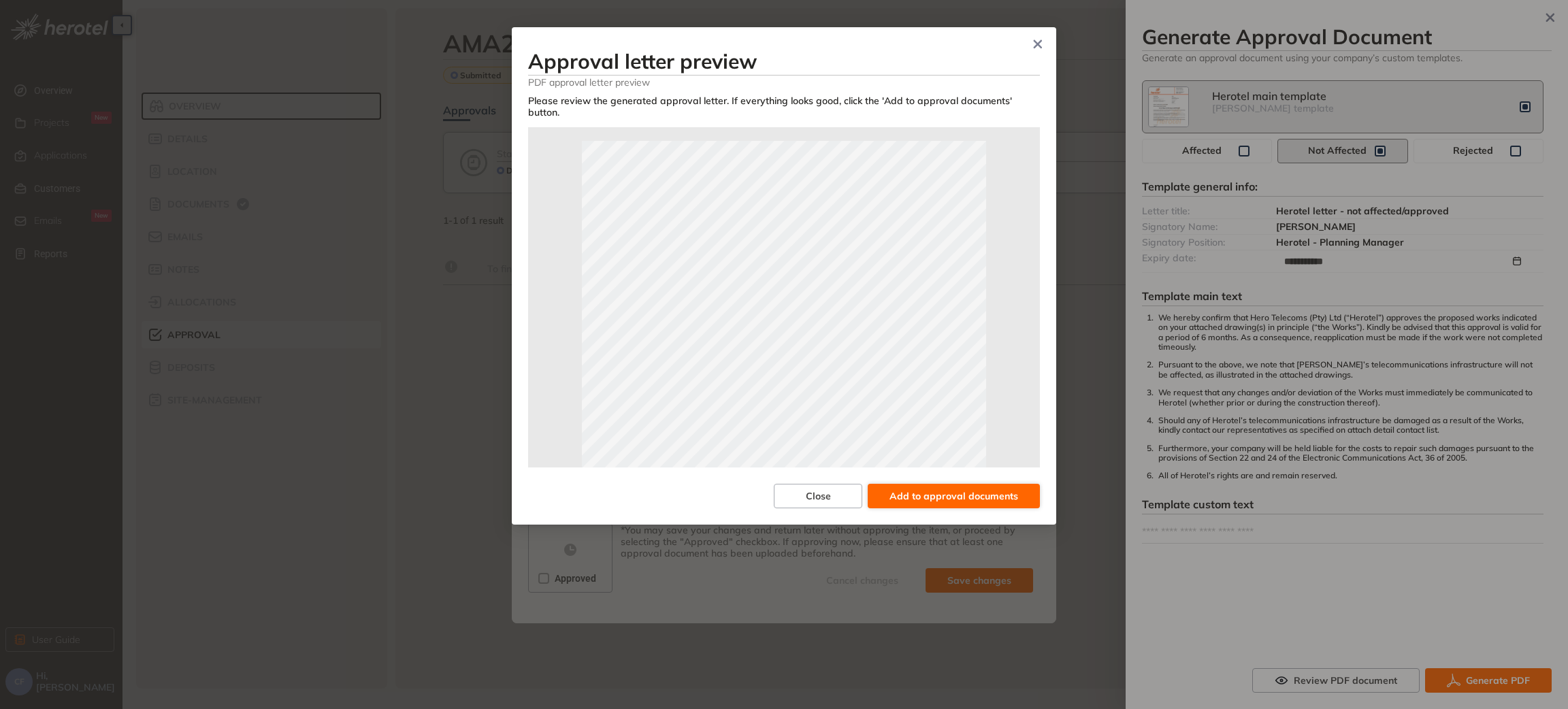
click at [975, 489] on span "Add to approval documents" at bounding box center [954, 496] width 129 height 15
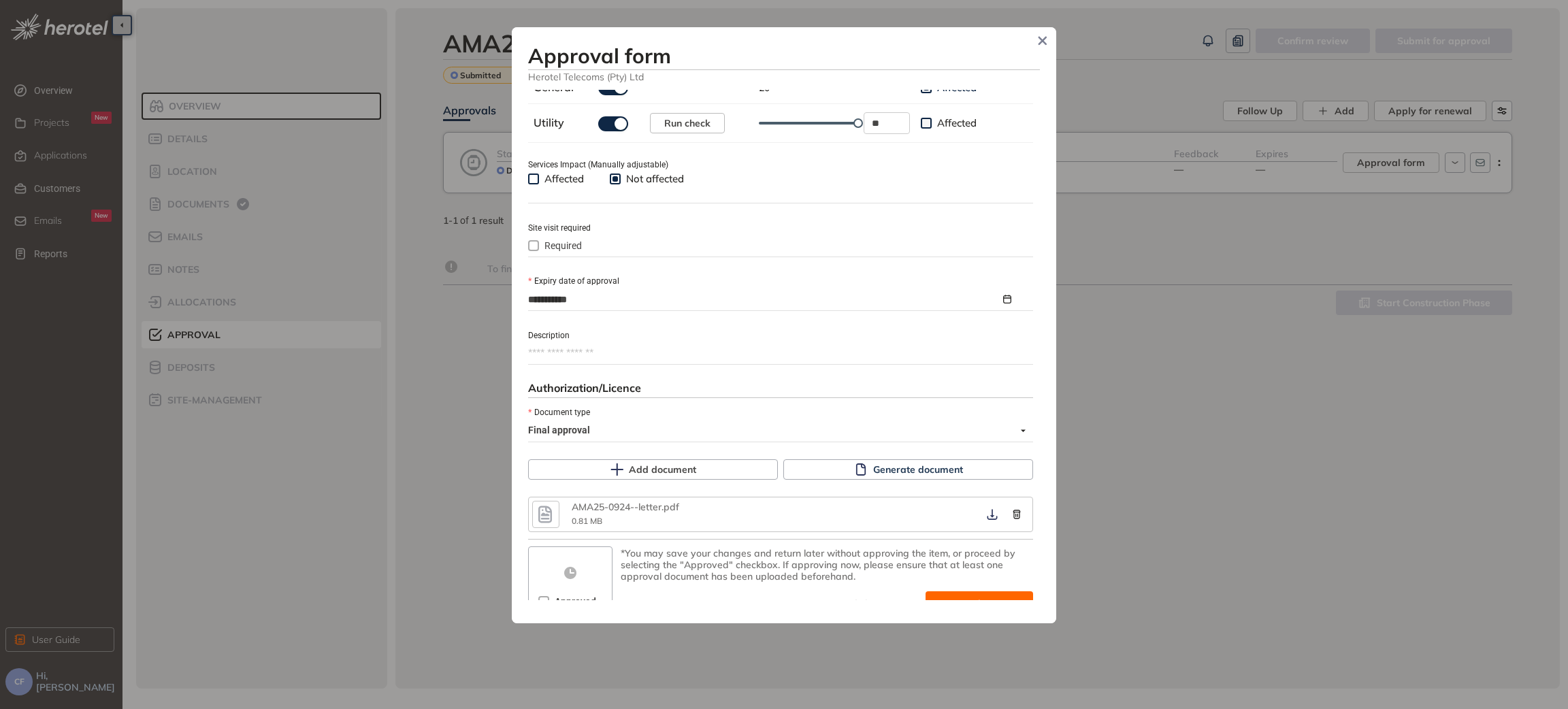
scroll to position [512, 0]
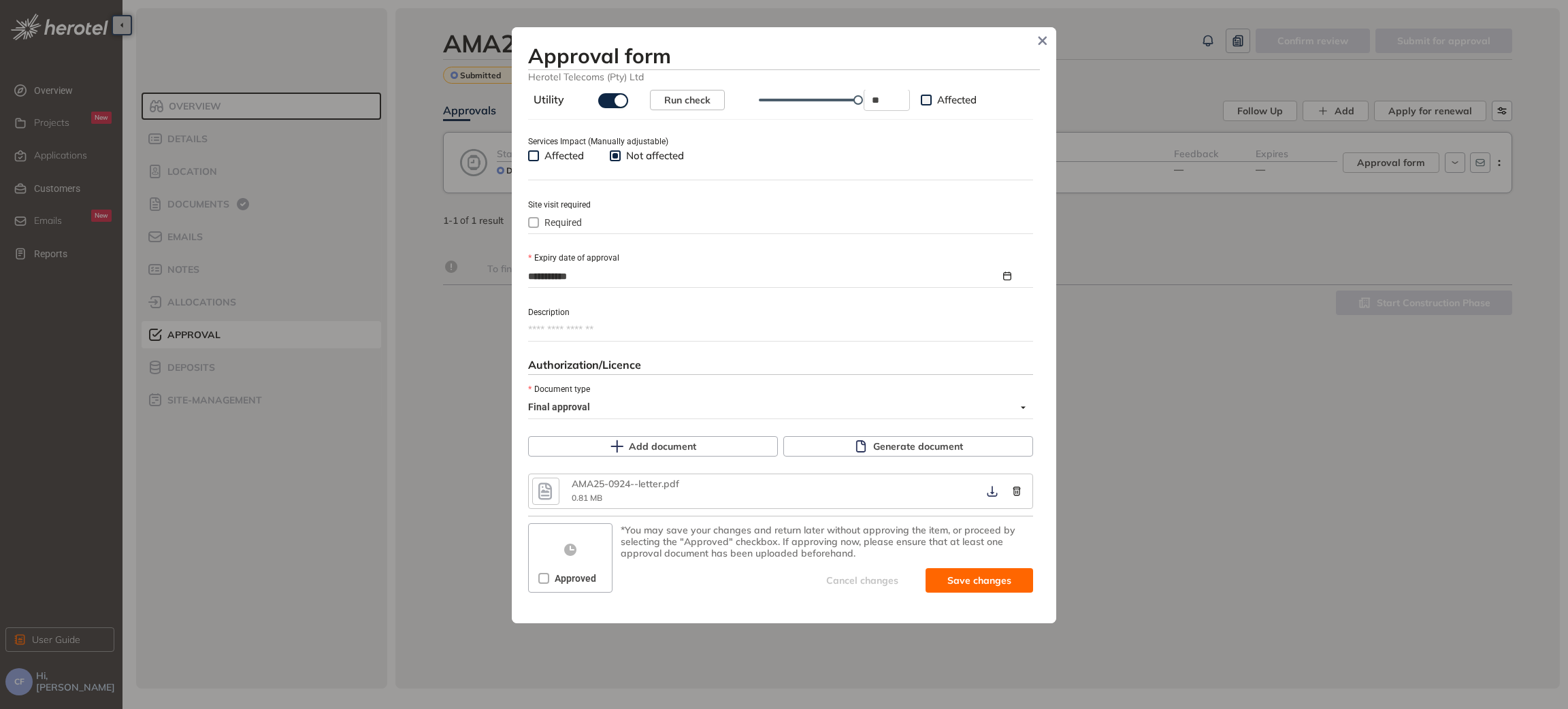
click at [550, 585] on span "Approved" at bounding box center [575, 579] width 53 height 15
click at [981, 592] on button "Save and approve" at bounding box center [959, 580] width 147 height 25
type textarea "**********"
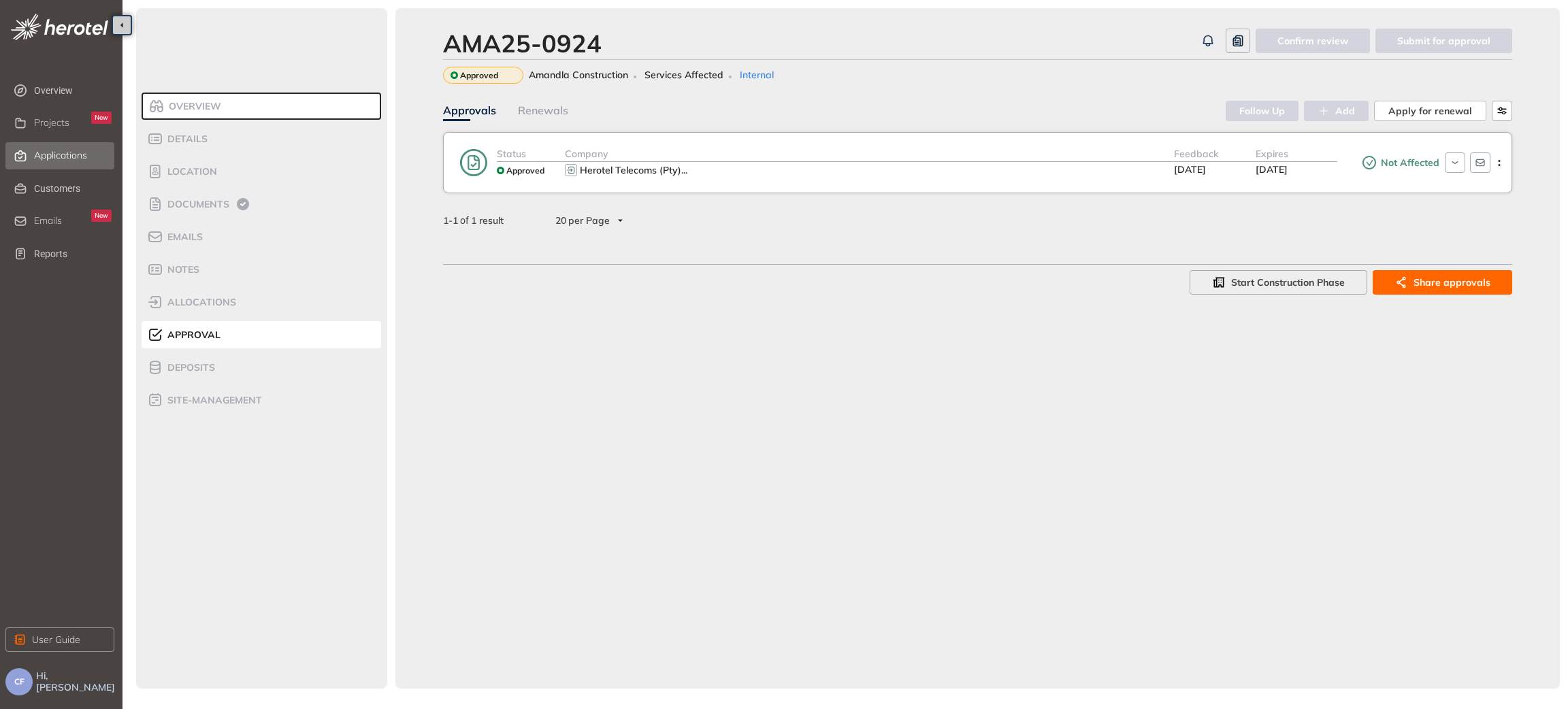
click at [59, 153] on span "Applications" at bounding box center [60, 156] width 53 height 12
